Goal: Check status

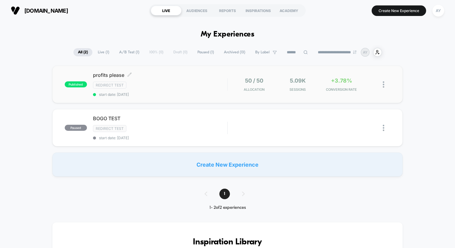
click at [214, 95] on span "start date: [DATE]" at bounding box center [160, 94] width 134 height 5
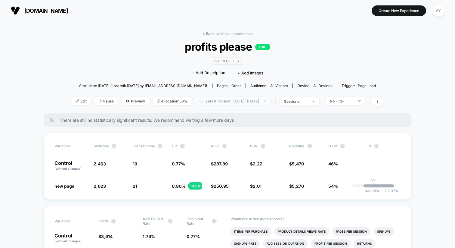
click at [220, 99] on span "Latest Version: [DATE] - [DATE]" at bounding box center [232, 101] width 75 height 8
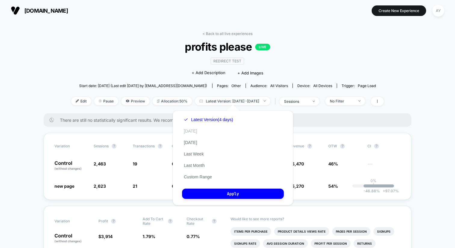
click at [188, 128] on button "[DATE]" at bounding box center [190, 130] width 17 height 5
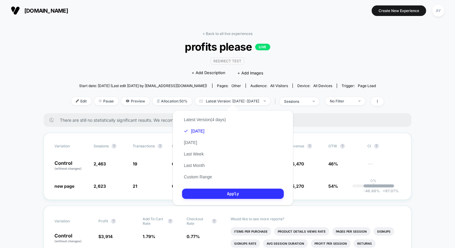
click at [223, 194] on button "Apply" at bounding box center [233, 193] width 102 height 10
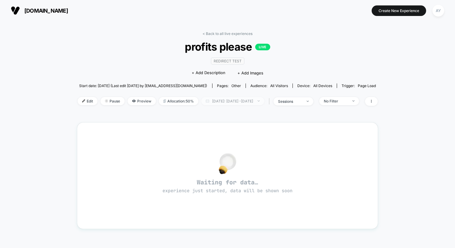
click at [230, 100] on span "[DATE]: [DATE] - [DATE]" at bounding box center [232, 101] width 63 height 8
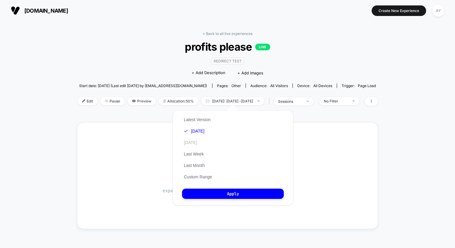
click at [191, 143] on button "[DATE]" at bounding box center [190, 142] width 17 height 5
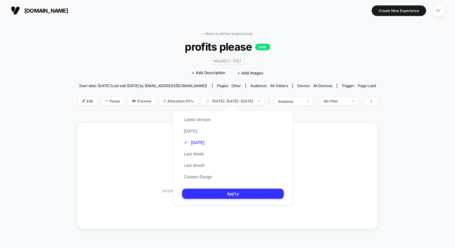
click at [224, 198] on button "Apply" at bounding box center [233, 193] width 102 height 10
